Goal: Check status: Check status

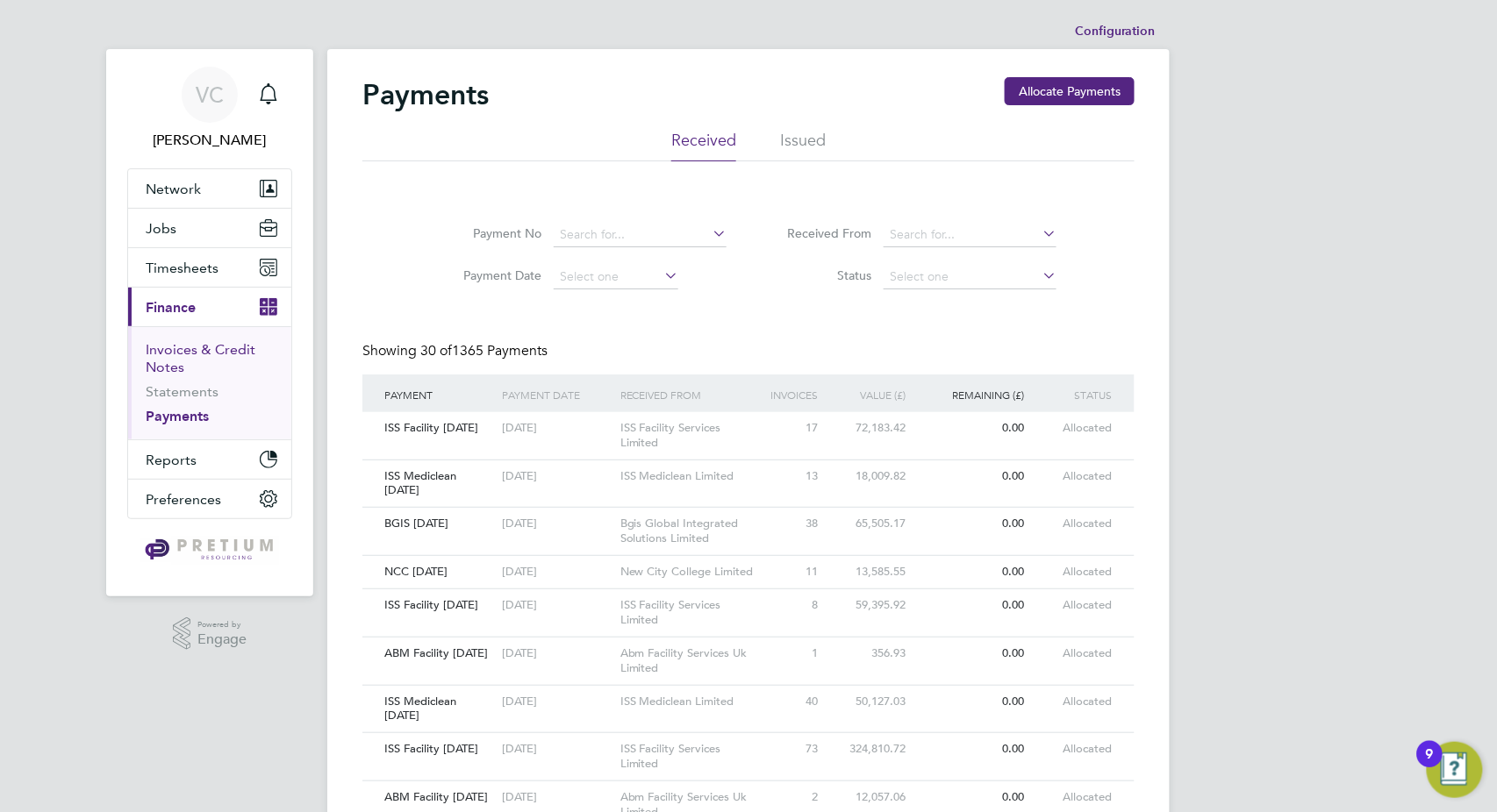
click at [189, 344] on link "Invoices & Credit Notes" at bounding box center [200, 358] width 109 height 34
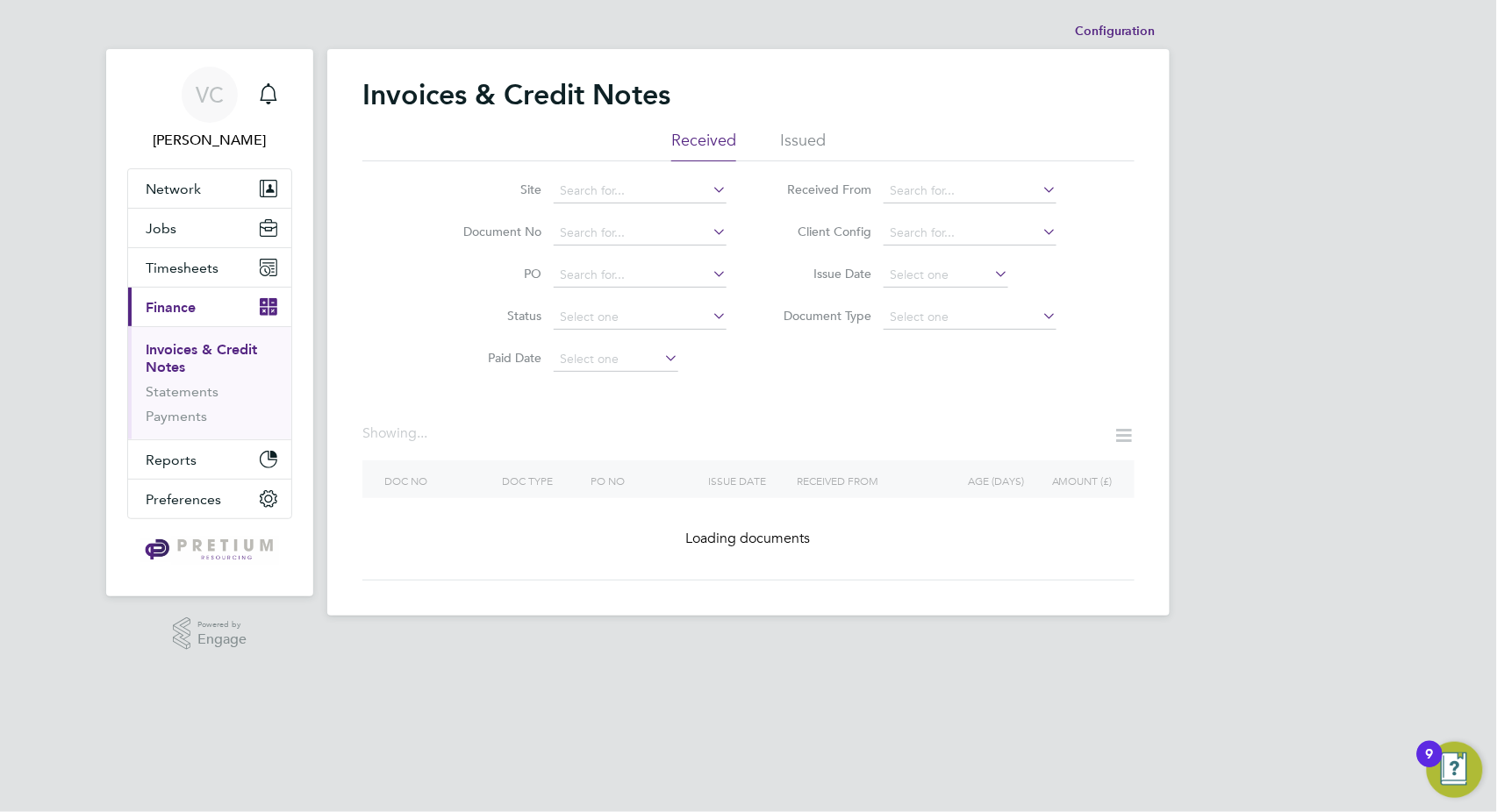
click at [795, 141] on li "Issued" at bounding box center [803, 145] width 46 height 31
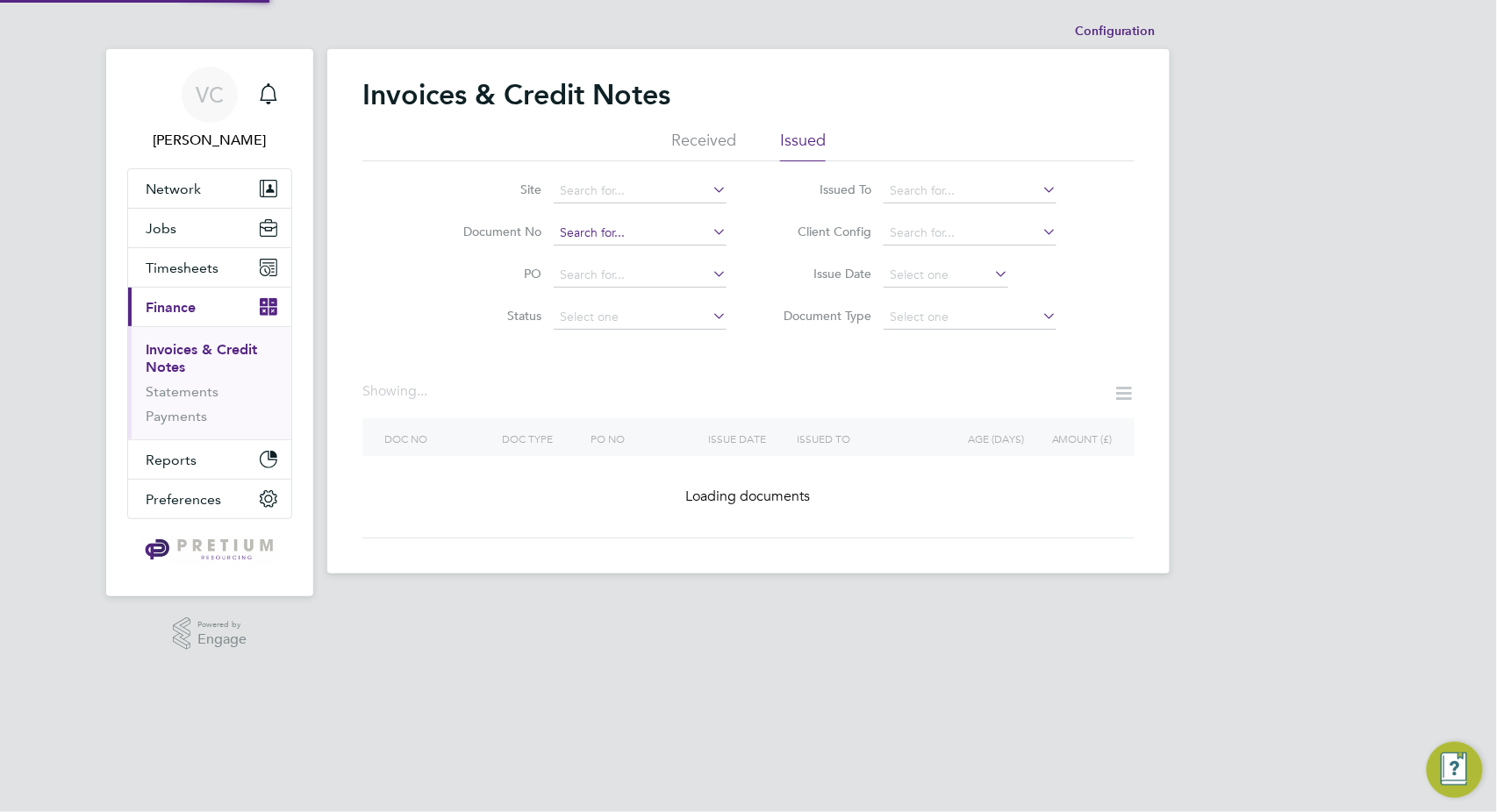
click at [615, 228] on input at bounding box center [640, 233] width 173 height 25
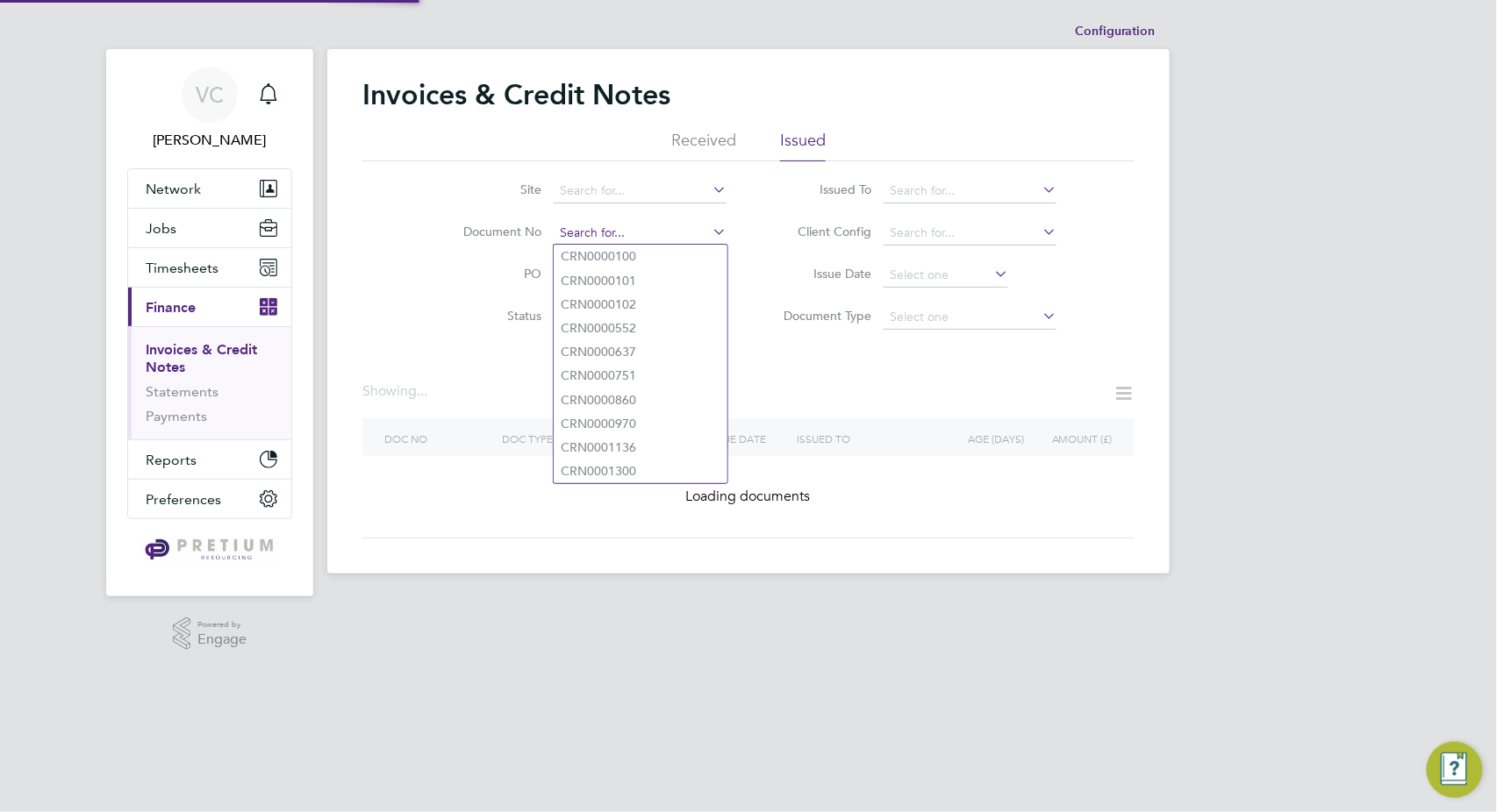
paste input "INV0049043"
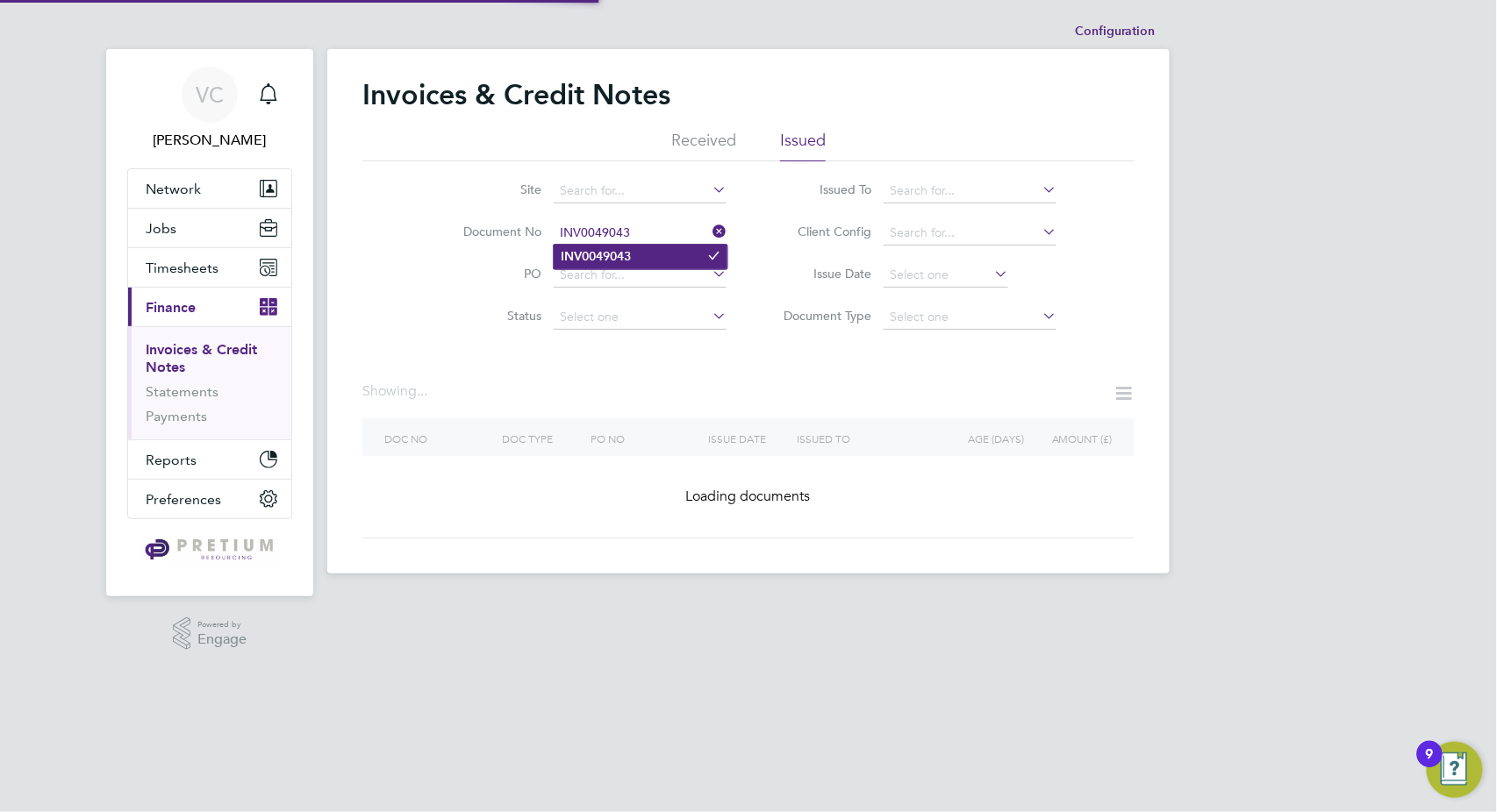
type input "INV0049043"
click at [592, 257] on b "INV0049043" at bounding box center [595, 257] width 70 height 15
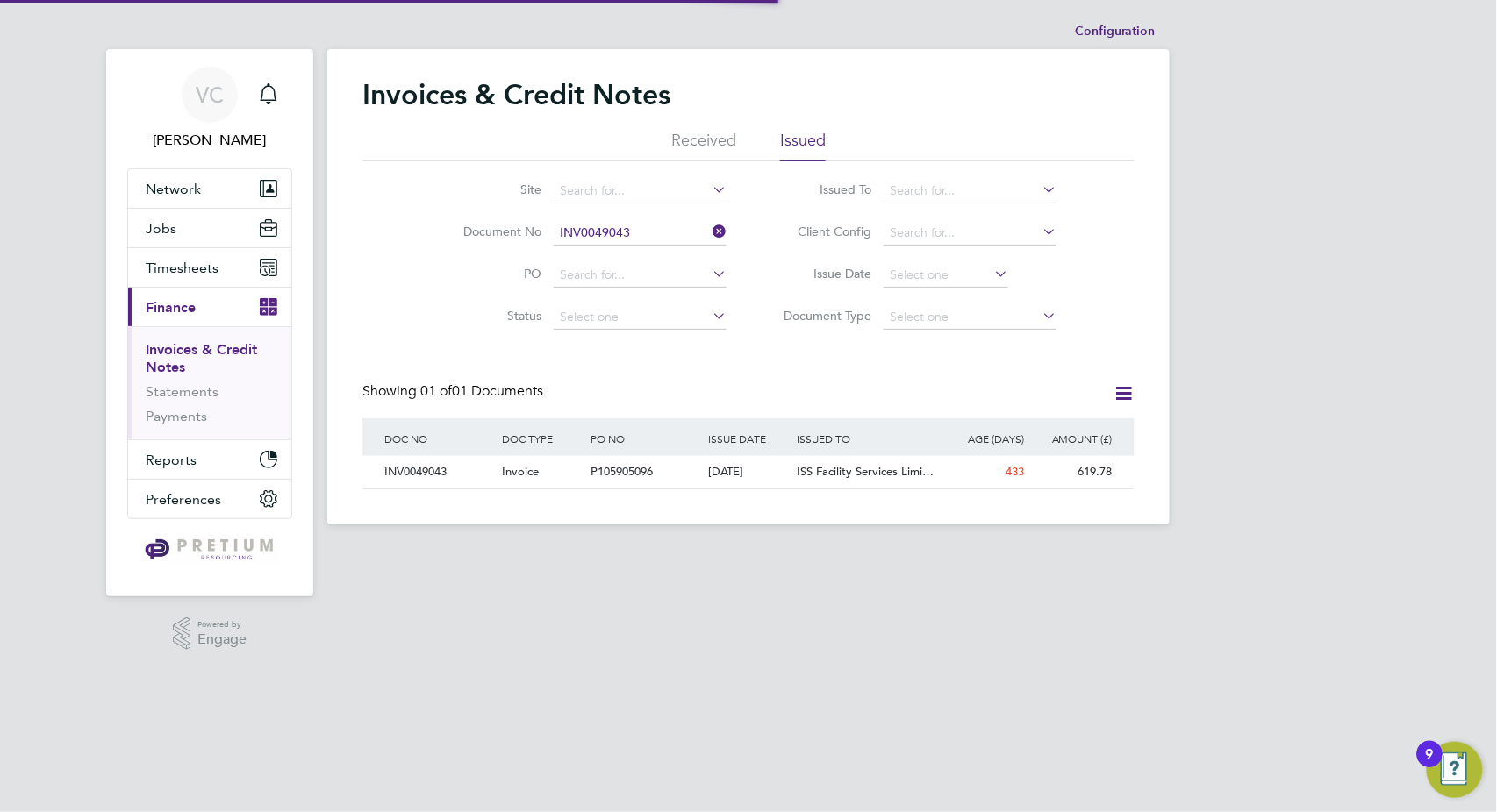
scroll to position [33, 148]
click at [754, 484] on div "[DATE]" at bounding box center [749, 472] width 88 height 32
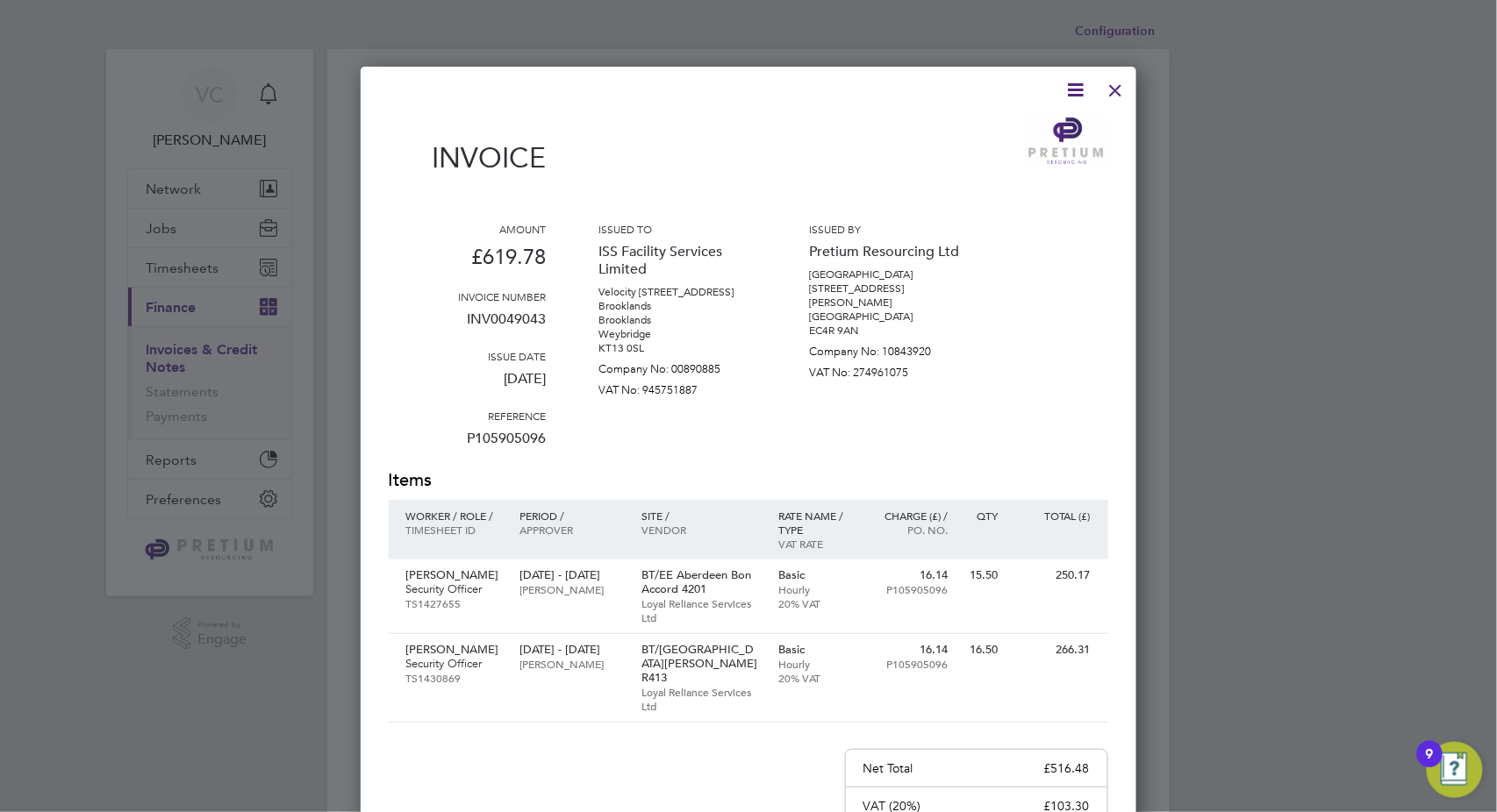
click at [1122, 86] on div at bounding box center [1116, 86] width 31 height 31
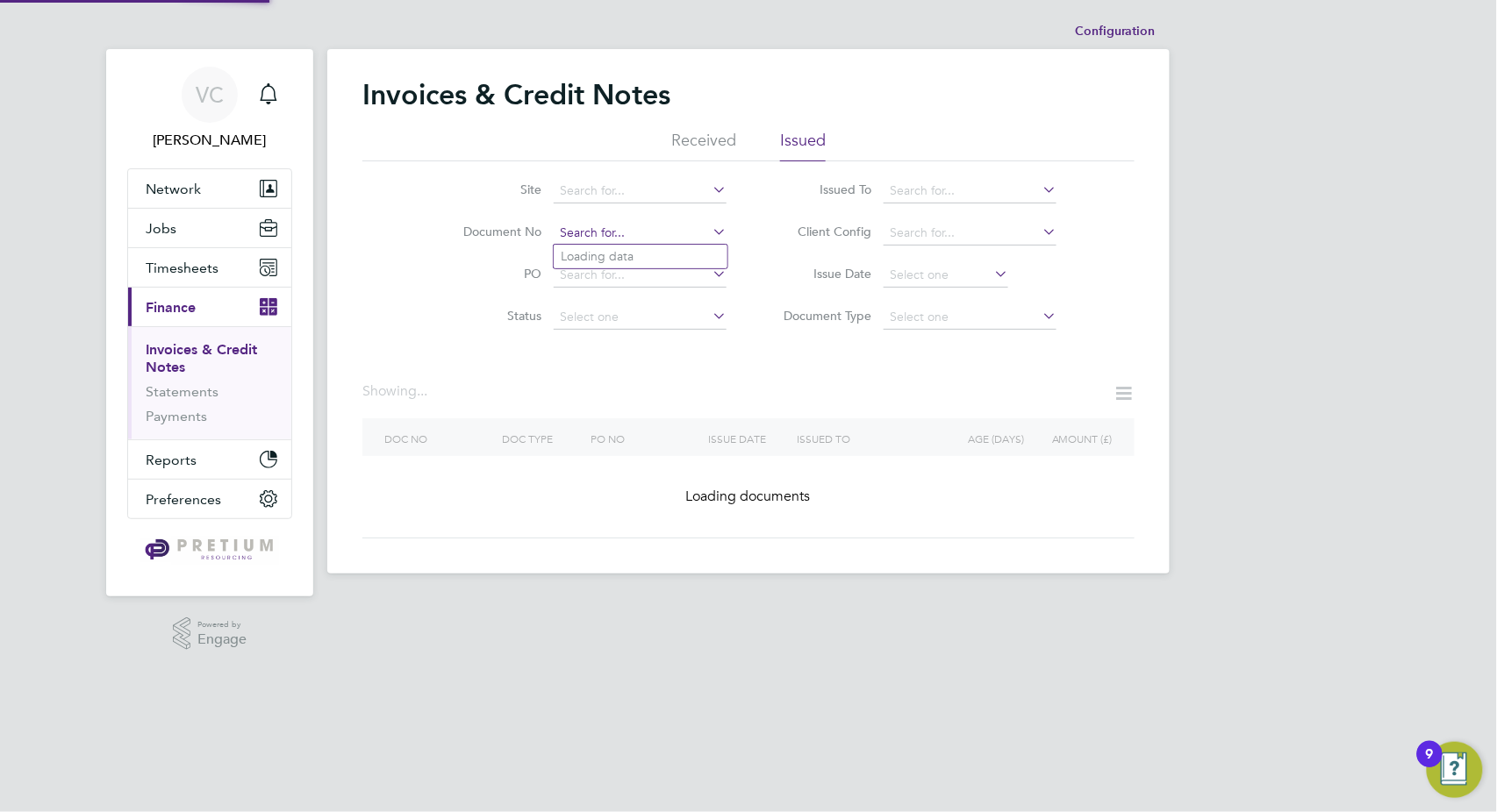
click at [651, 172] on ul "Site Document No PO Status Paid Date" at bounding box center [583, 254] width 330 height 168
paste input "INV0050406"
type input "INV0050406"
click at [641, 262] on li "INV0050406" at bounding box center [640, 257] width 174 height 24
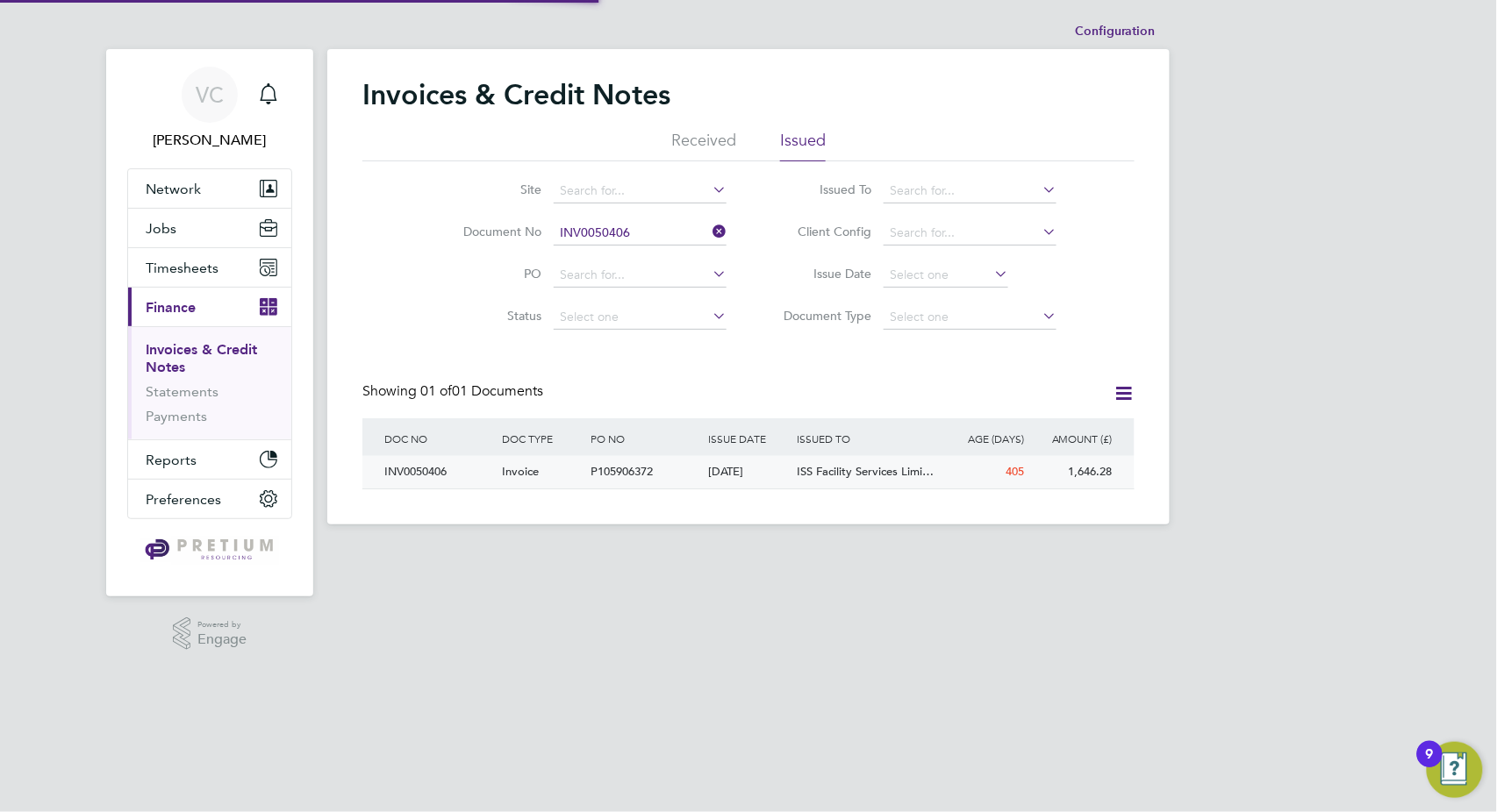
click at [833, 469] on span "ISS Facility Services Limi…" at bounding box center [865, 471] width 137 height 15
